Goal: Task Accomplishment & Management: Use online tool/utility

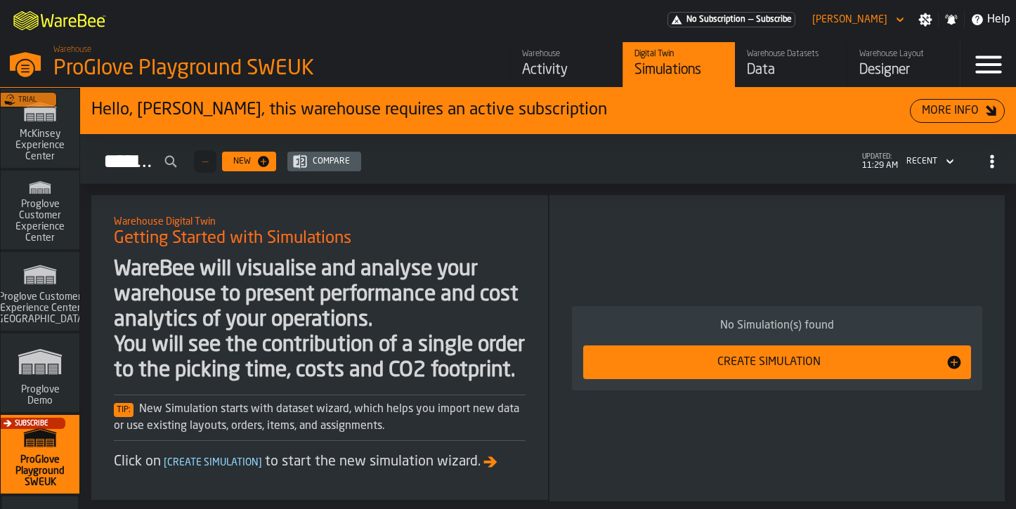
scroll to position [44, 0]
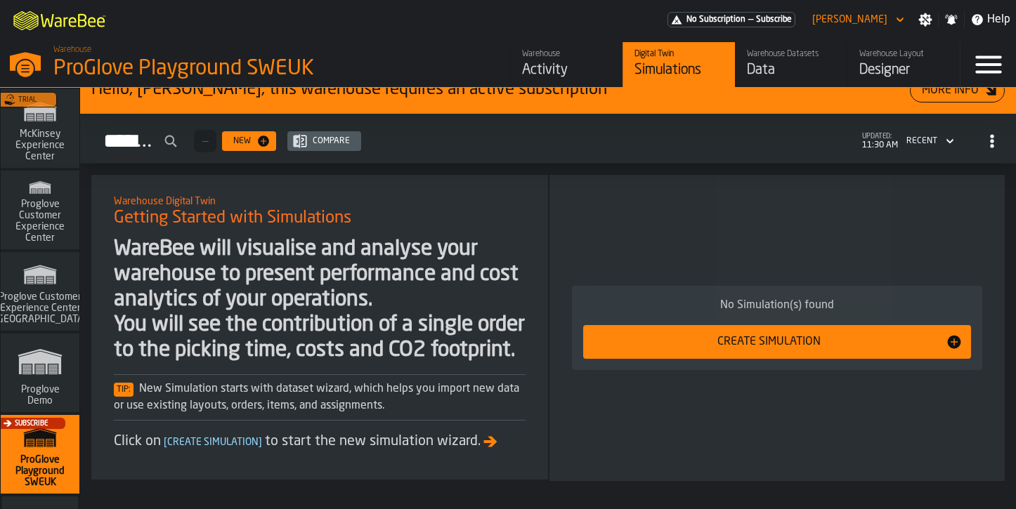
click at [753, 15] on span "—" at bounding box center [750, 20] width 5 height 10
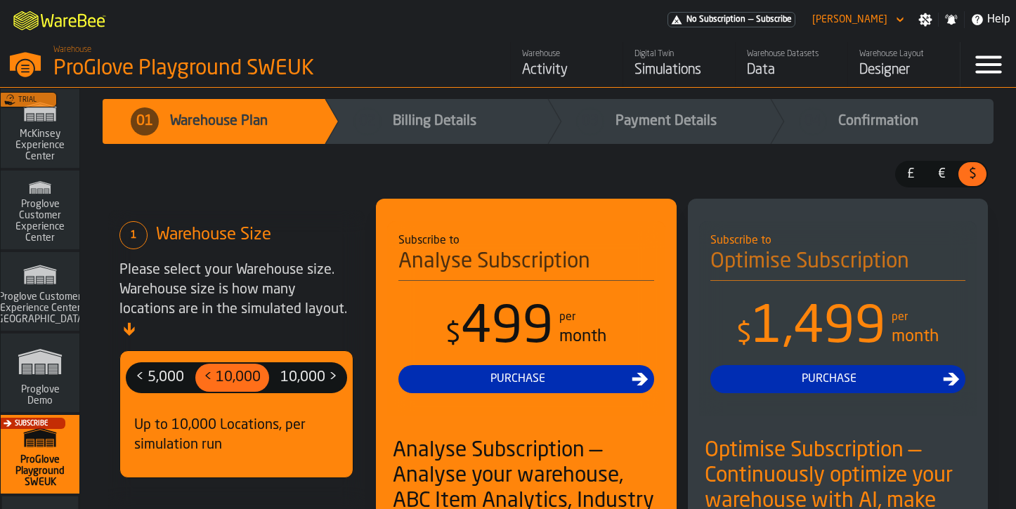
click at [2, 374] on div "Proglove Demo" at bounding box center [40, 373] width 79 height 79
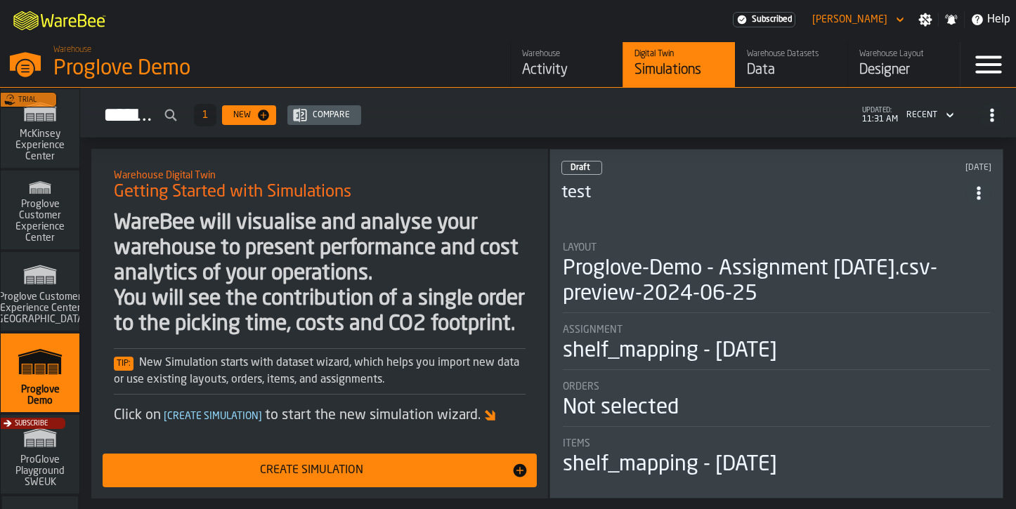
click at [34, 296] on span "Proglove Customer Experience Center ([GEOGRAPHIC_DATA])" at bounding box center [40, 309] width 105 height 34
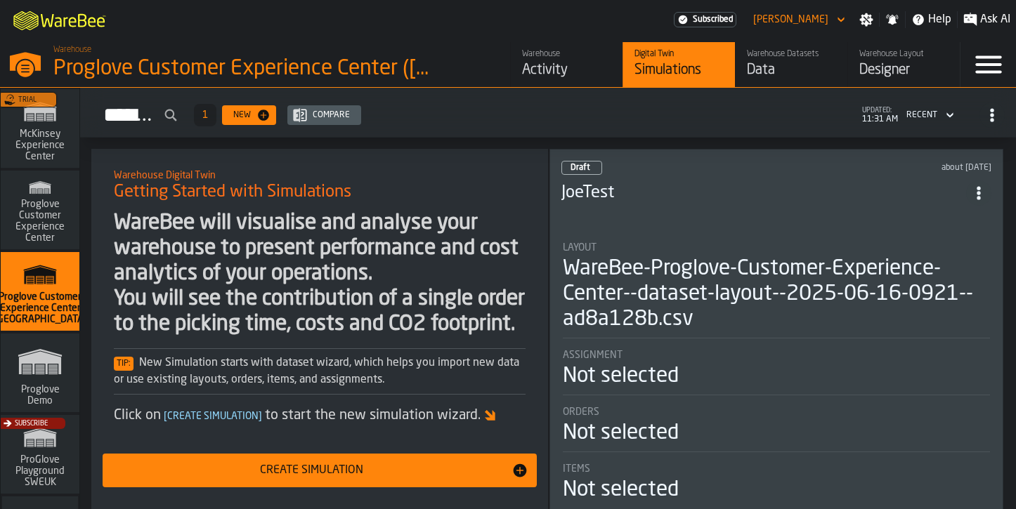
click at [47, 229] on span "Proglove Customer Experience Center" at bounding box center [39, 221] width 67 height 45
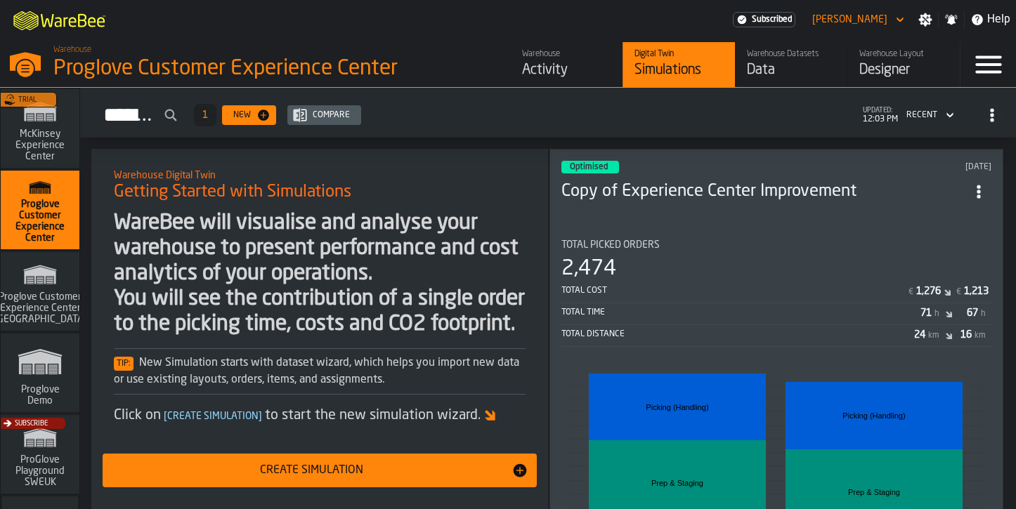
click at [15, 452] on div "Subscribe" at bounding box center [37, 458] width 79 height 81
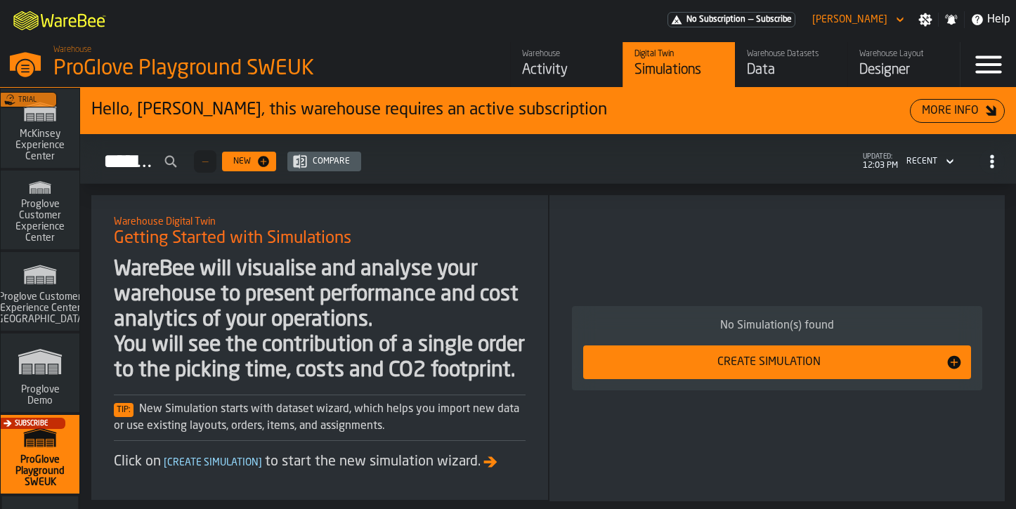
click at [787, 69] on div "Data" at bounding box center [791, 70] width 89 height 20
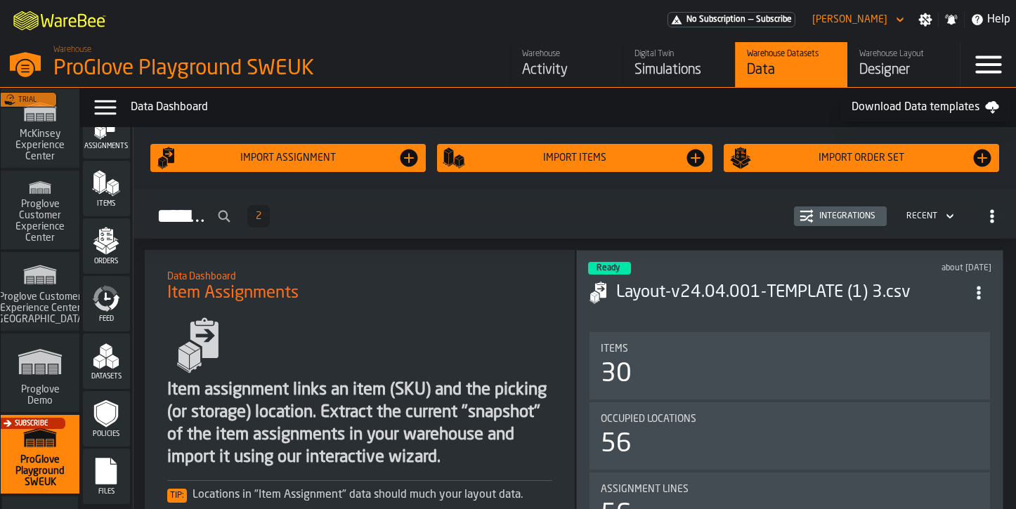
click at [733, 252] on div "Ready about 1 month ago Layout-v24.04.001-TEMPLATE (1) 3.csv Items 30 Occupied …" at bounding box center [789, 442] width 427 height 384
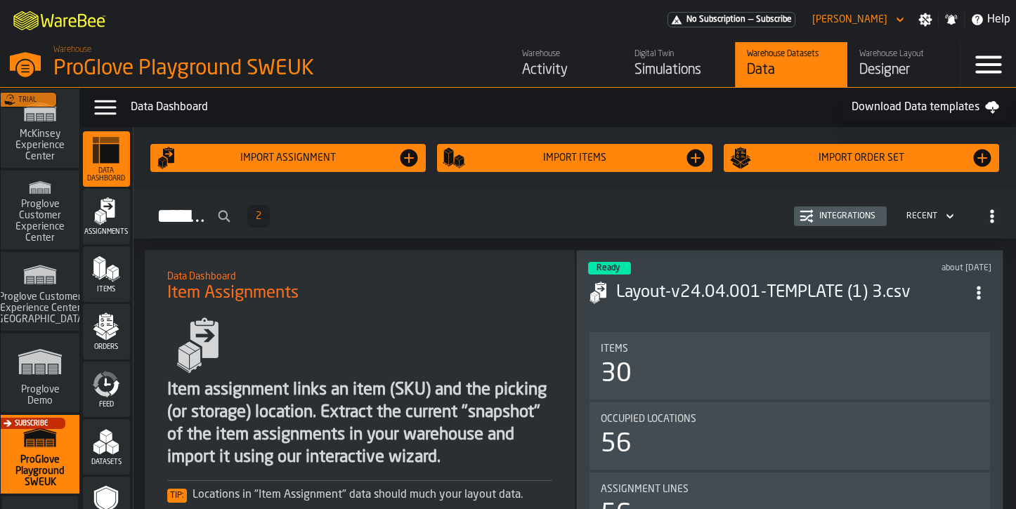
click at [109, 211] on icon "menu Assignments" at bounding box center [108, 209] width 14 height 18
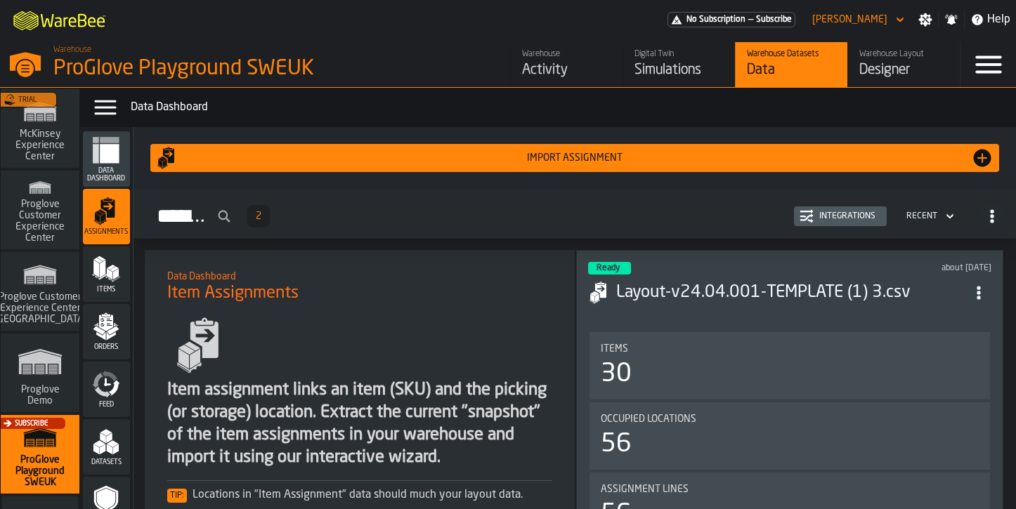
click at [104, 249] on div "Items" at bounding box center [106, 275] width 47 height 56
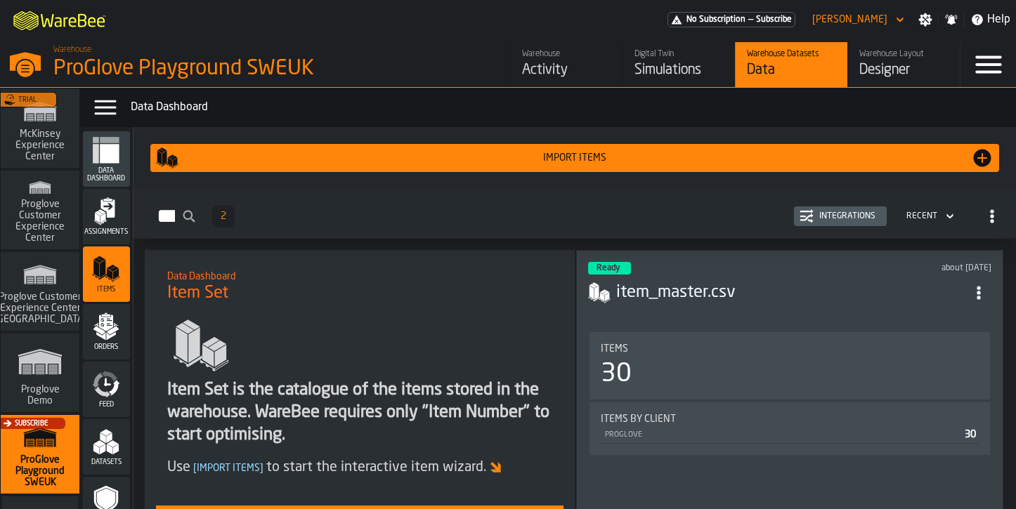
click at [110, 110] on icon "button-toggle-Data Menu" at bounding box center [105, 107] width 28 height 28
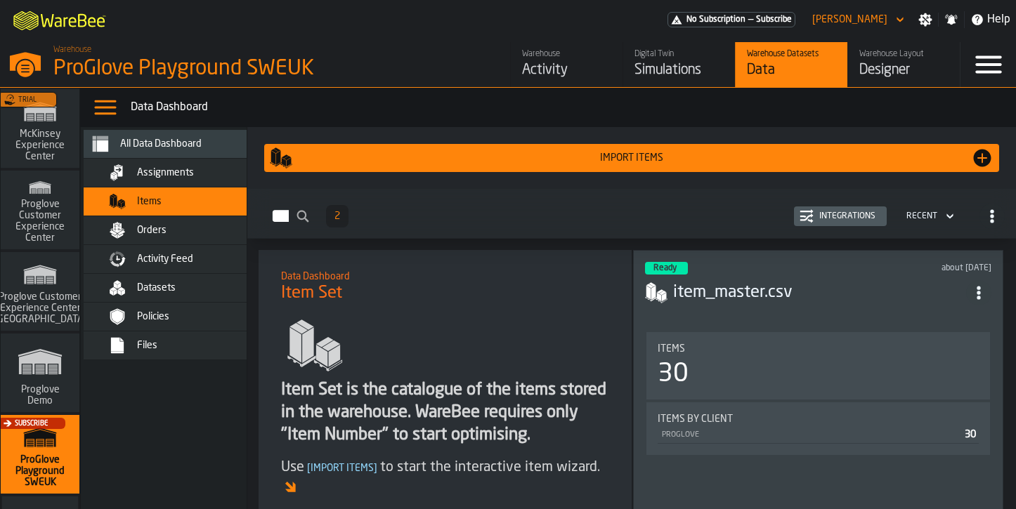
click at [153, 256] on span "Activity Feed" at bounding box center [165, 259] width 56 height 11
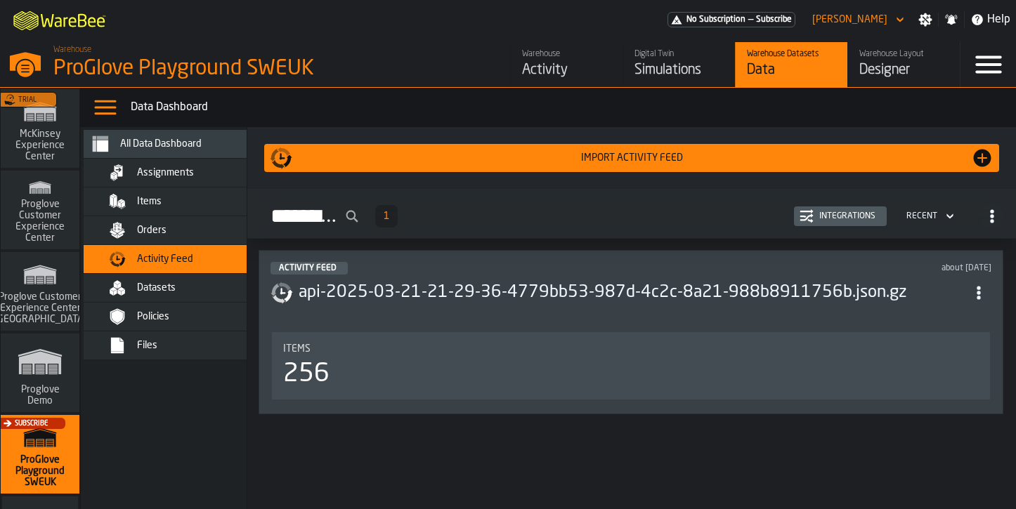
click at [361, 287] on h3 "api-2025-03-21-21-29-36-4779bb53-987d-4c2c-8a21-988b8911756b.json.gz" at bounding box center [632, 293] width 667 height 22
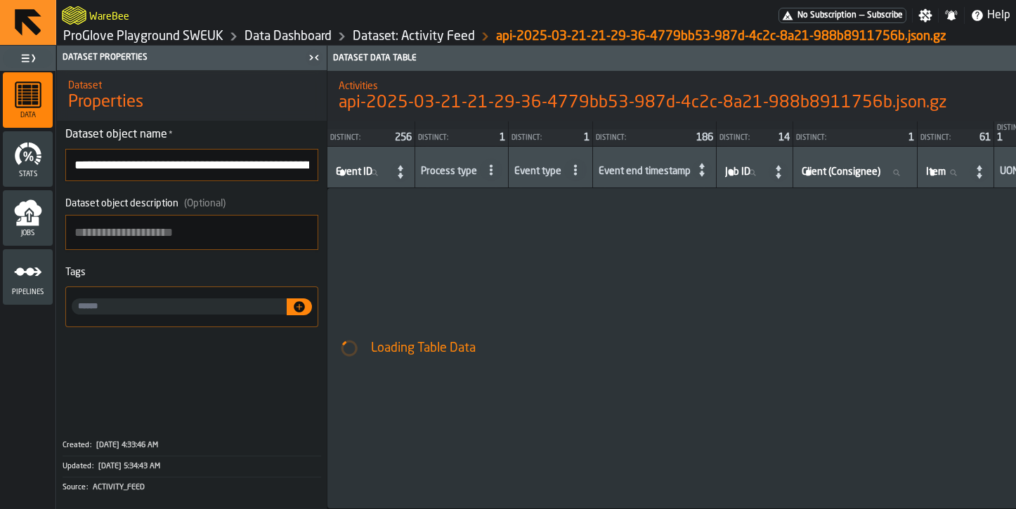
click at [27, 259] on icon "menu Pipelines" at bounding box center [28, 272] width 28 height 28
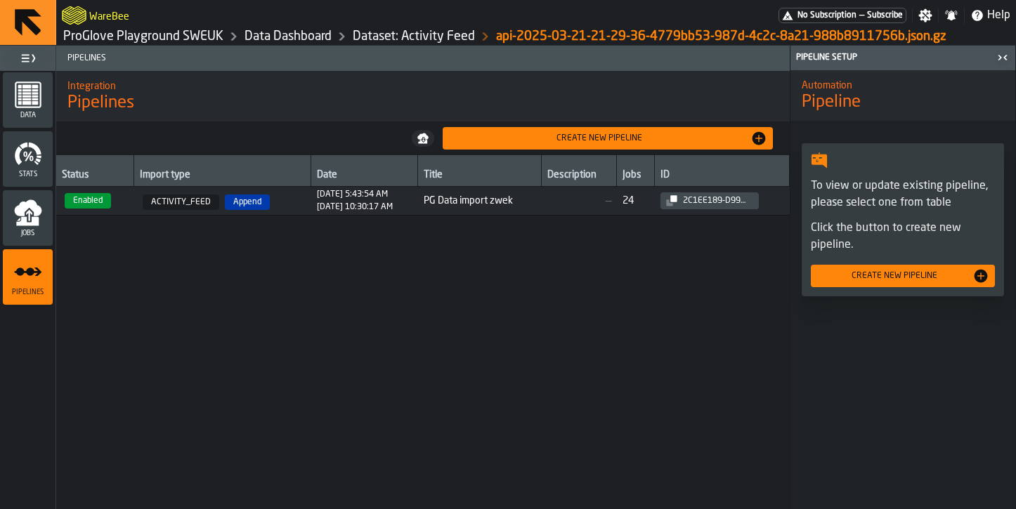
click at [826, 268] on div "Create new pipeline" at bounding box center [902, 276] width 173 height 17
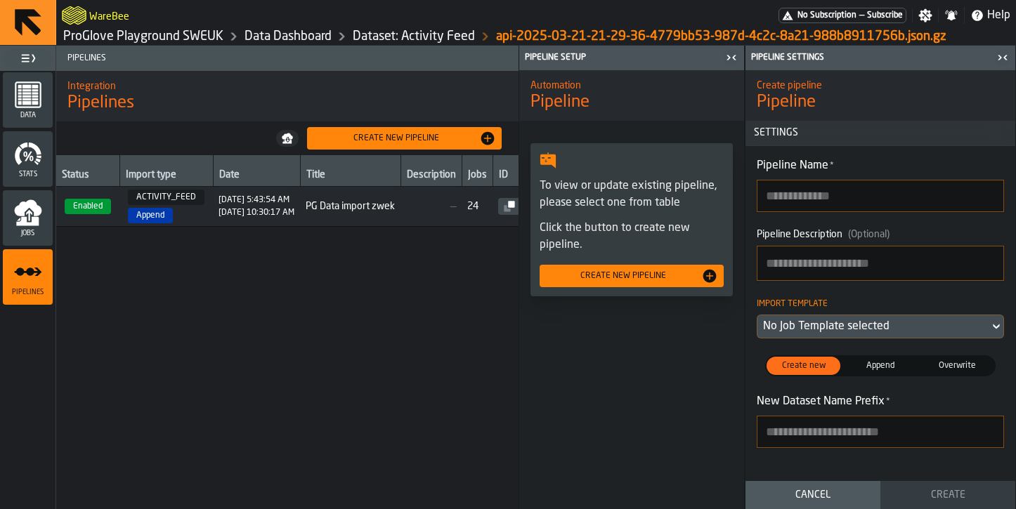
click at [906, 369] on span "Append" at bounding box center [880, 366] width 68 height 13
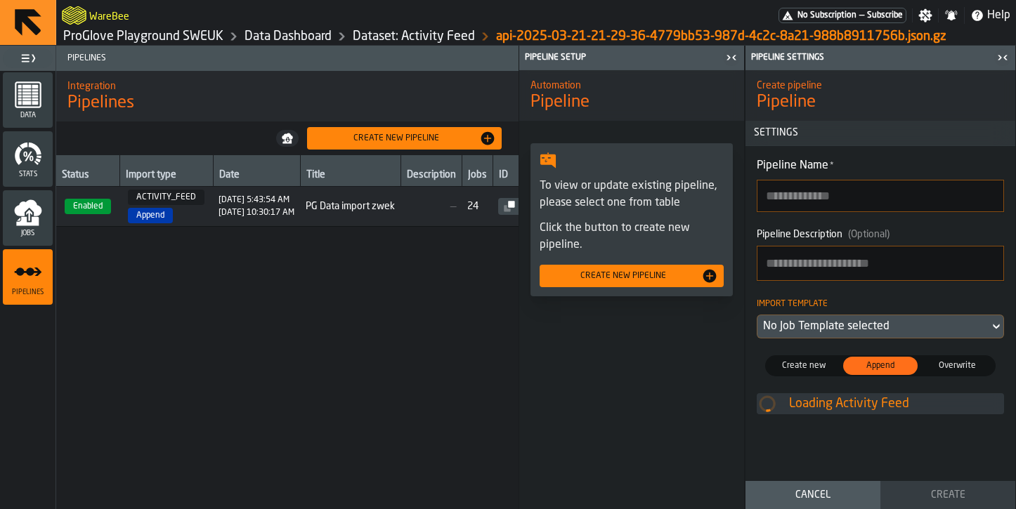
click at [878, 334] on div "No Job Template selected" at bounding box center [873, 326] width 221 height 17
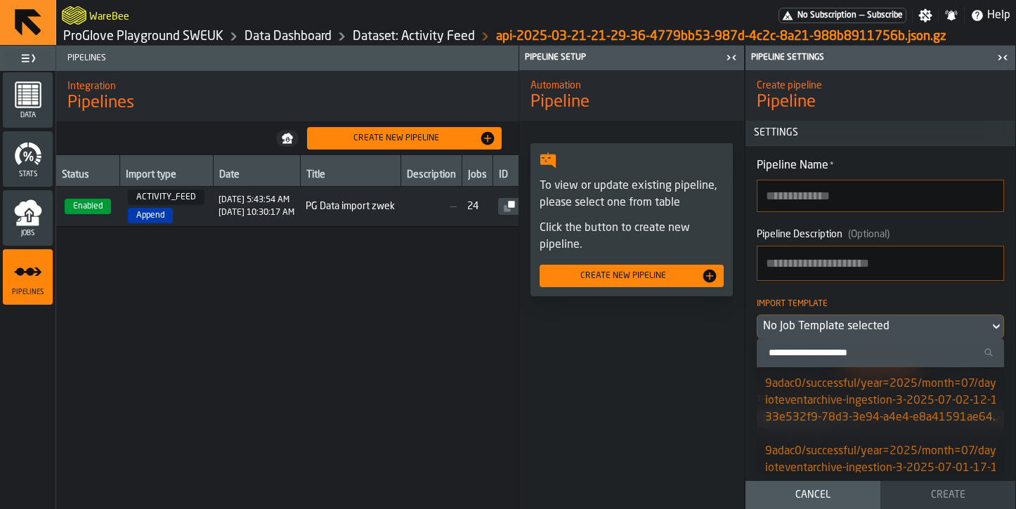
scroll to position [181, 0]
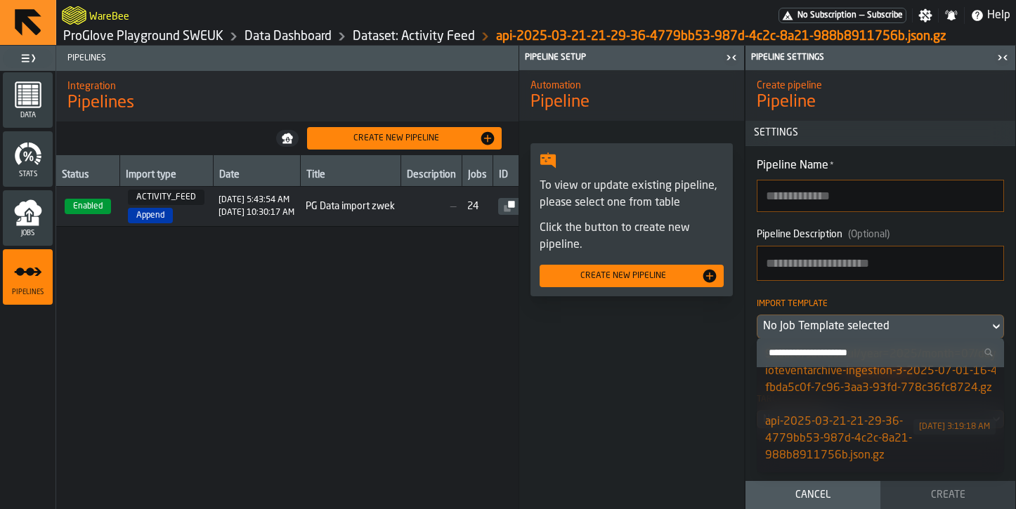
click at [700, 411] on div "Automation Pipeline To view or update existing pipeline, please select one from…" at bounding box center [631, 289] width 225 height 439
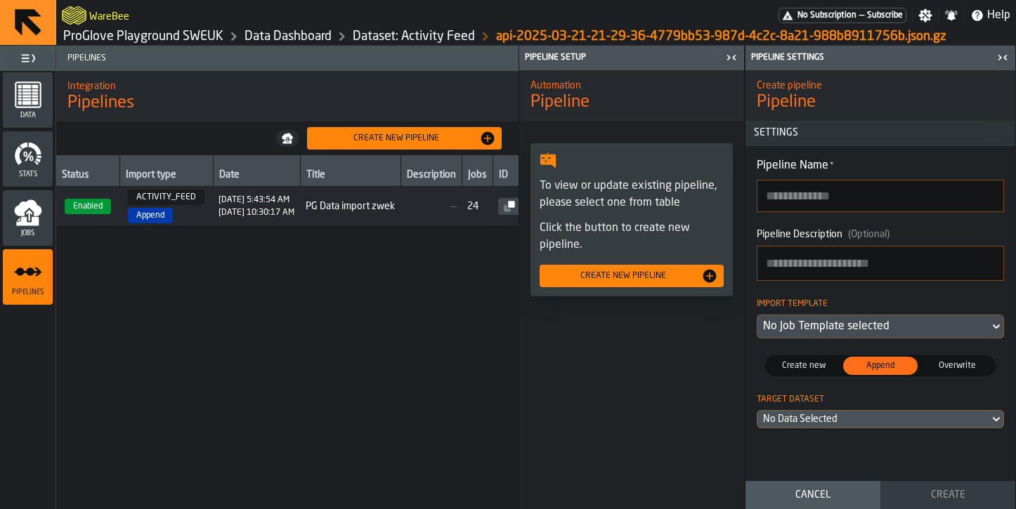
click at [798, 415] on div "No Data Selected" at bounding box center [873, 419] width 221 height 11
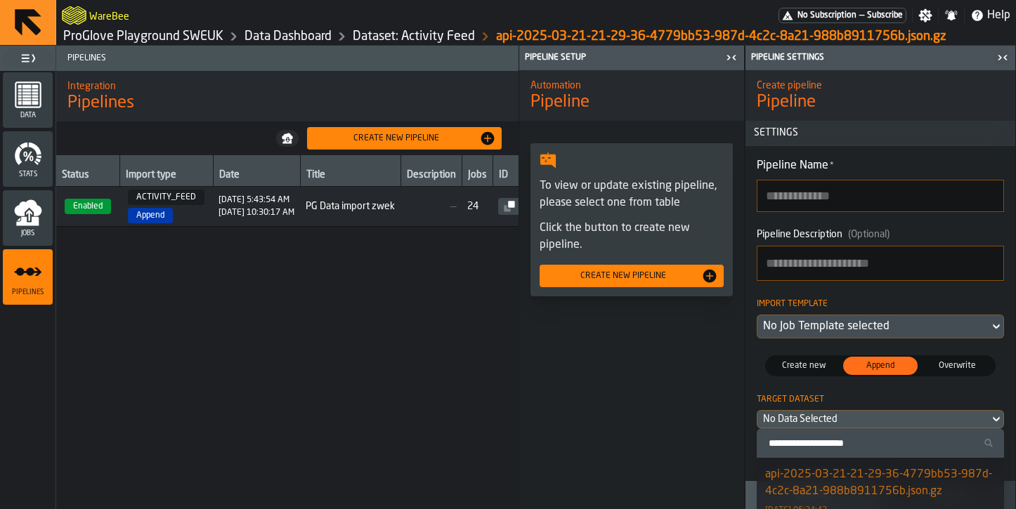
click at [670, 404] on div "Automation Pipeline To view or update existing pipeline, please select one from…" at bounding box center [631, 289] width 225 height 439
